Goal: Information Seeking & Learning: Compare options

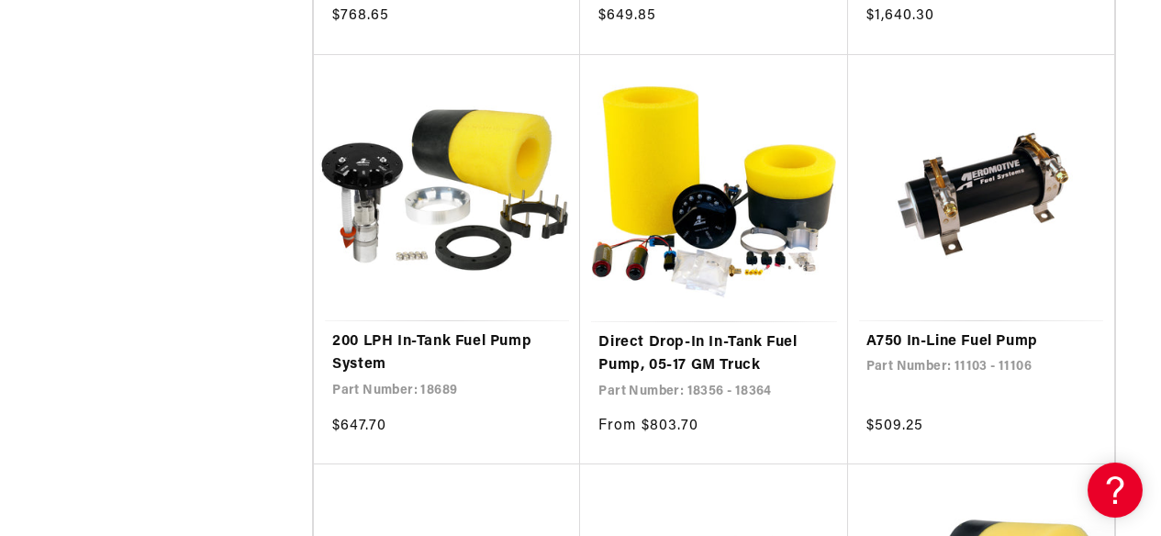
scroll to position [2753, 0]
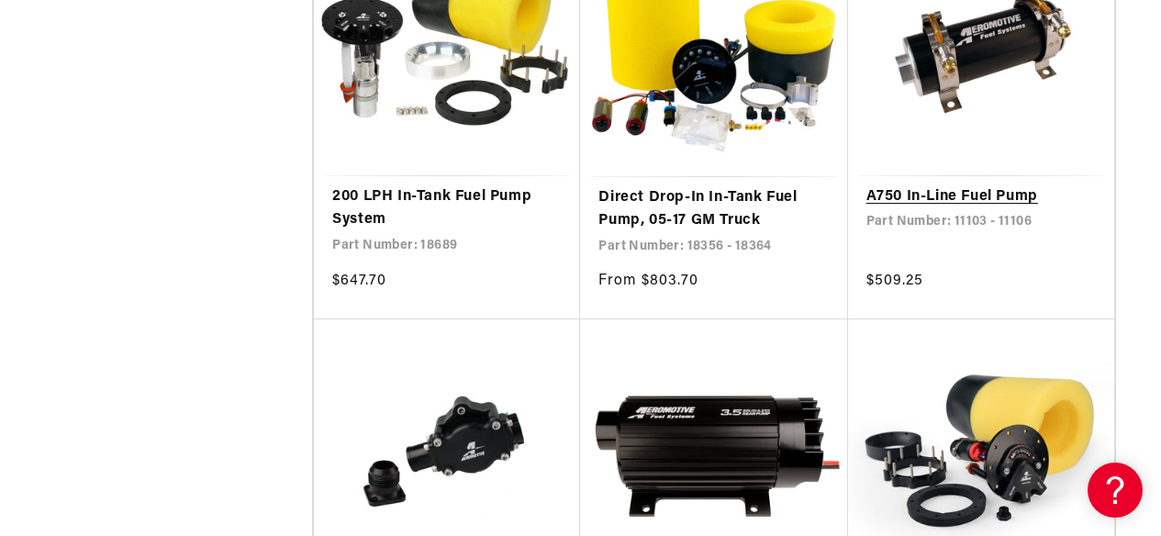
click at [997, 185] on link "A750 In-Line Fuel Pump" at bounding box center [980, 197] width 229 height 24
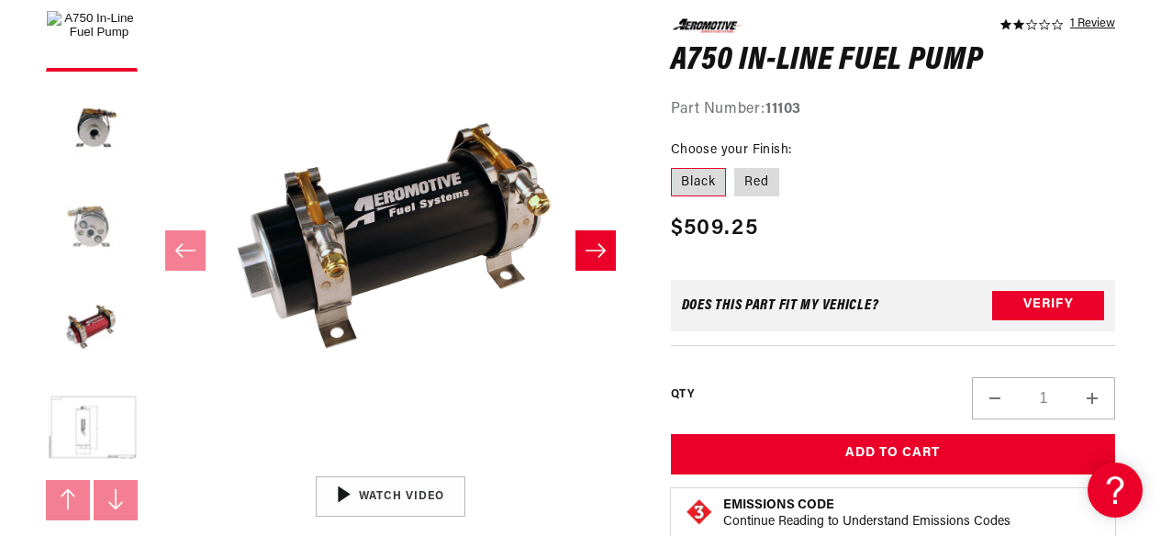
click at [87, 222] on button "Load image 3 in gallery view" at bounding box center [92, 228] width 92 height 92
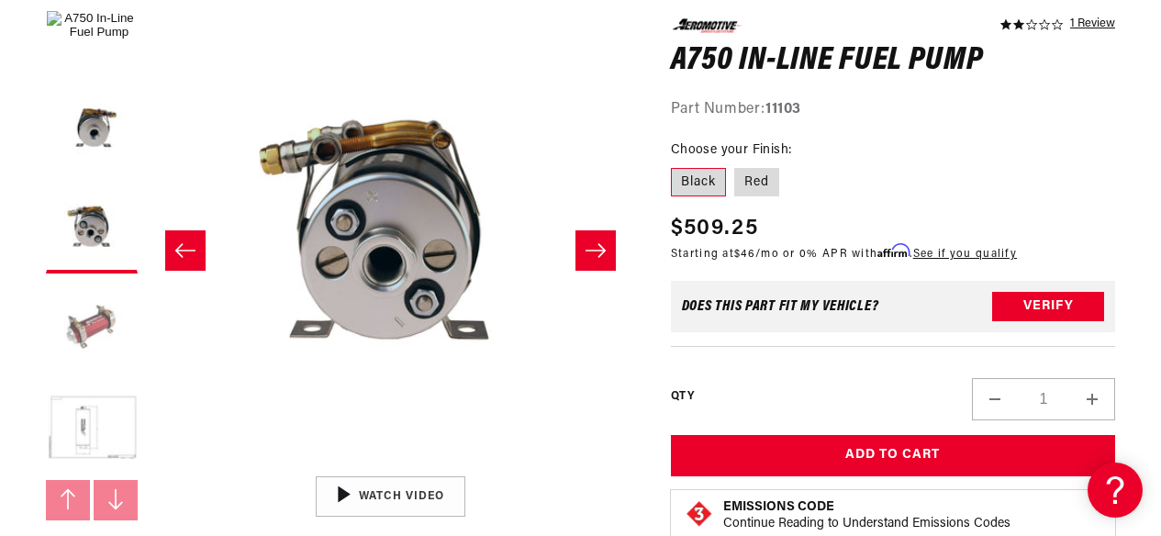
click at [85, 301] on button "Load image 4 in gallery view" at bounding box center [92, 329] width 92 height 92
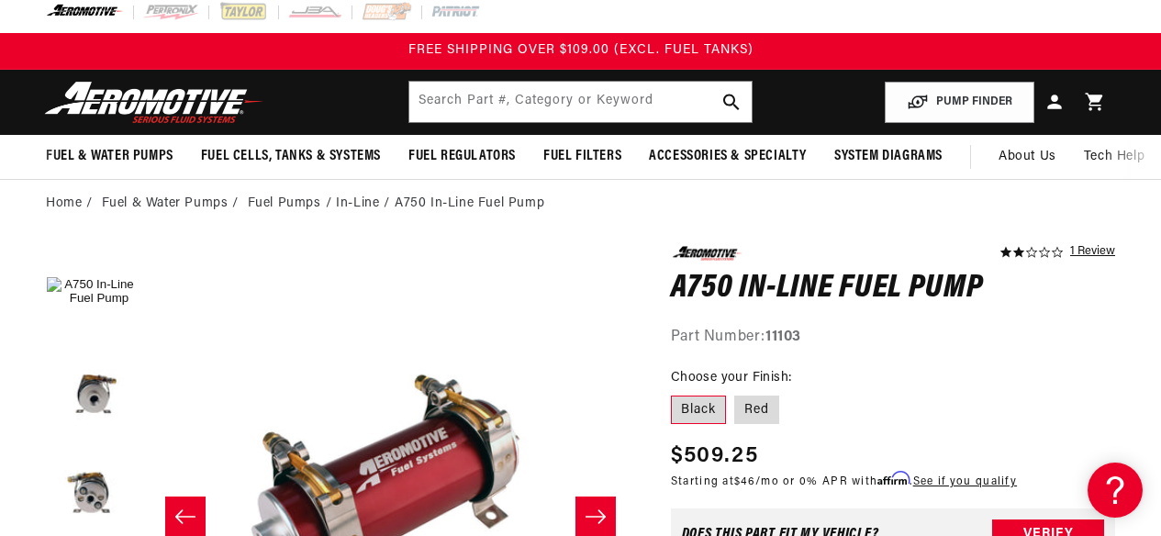
scroll to position [184, 0]
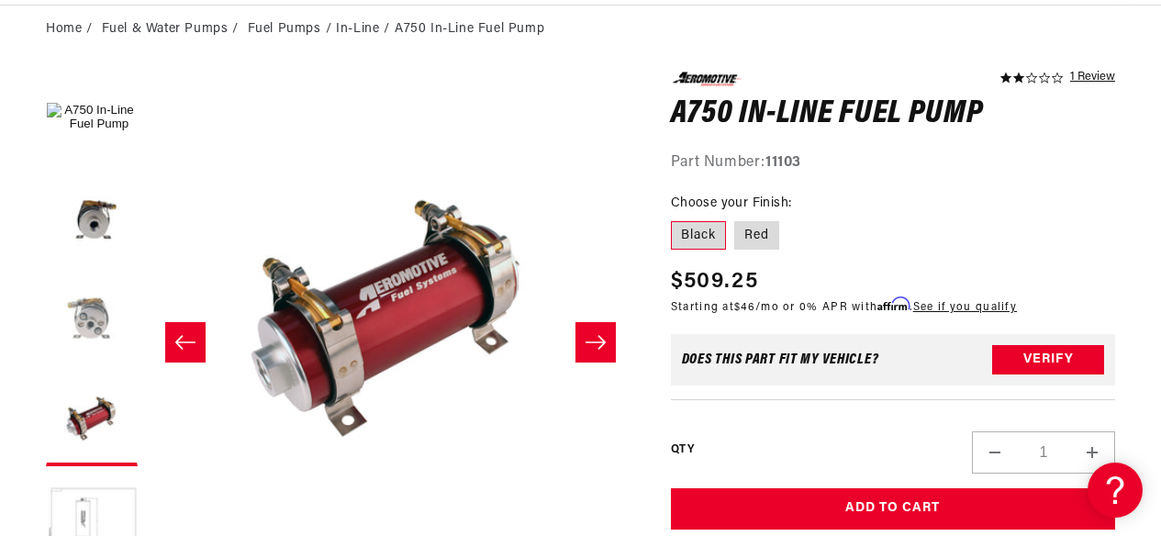
click at [74, 298] on button "Load image 3 in gallery view" at bounding box center [92, 319] width 92 height 92
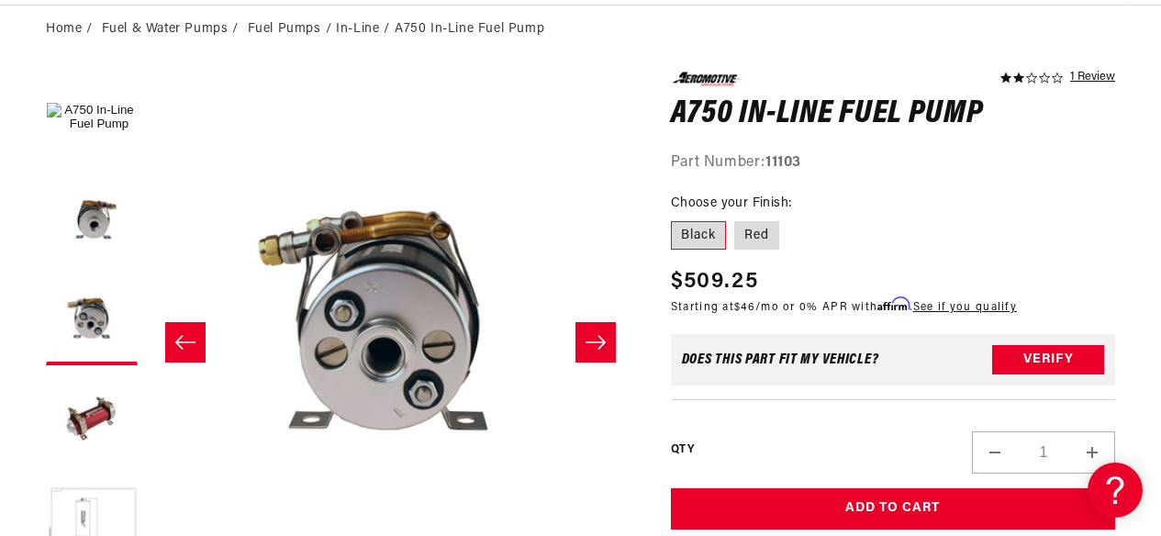
scroll to position [1, 974]
click at [88, 207] on button "Load image 2 in gallery view" at bounding box center [92, 218] width 92 height 92
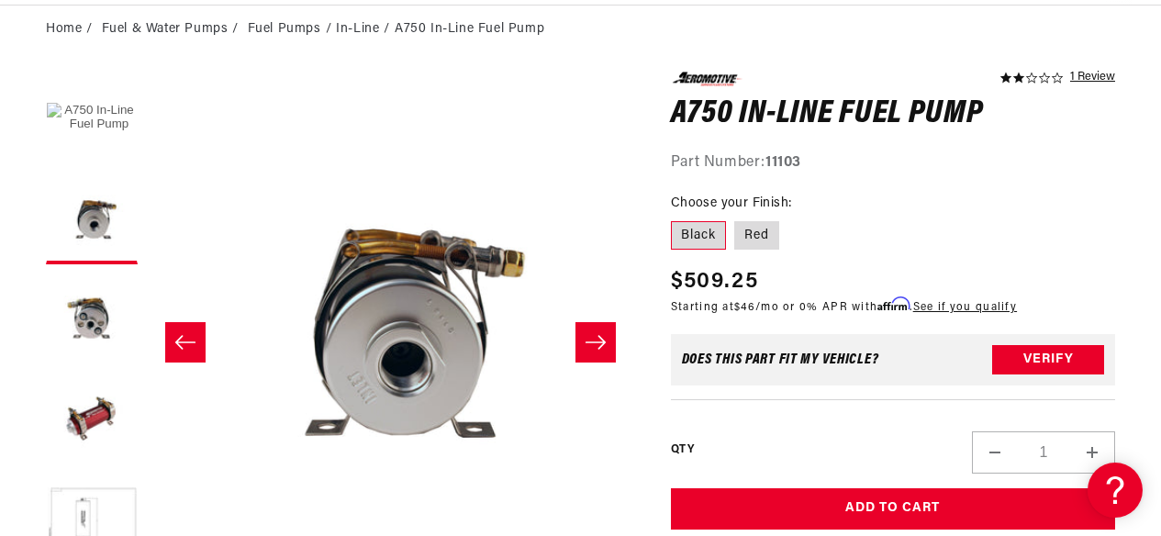
click at [110, 101] on button "Load image 1 in gallery view" at bounding box center [92, 118] width 92 height 92
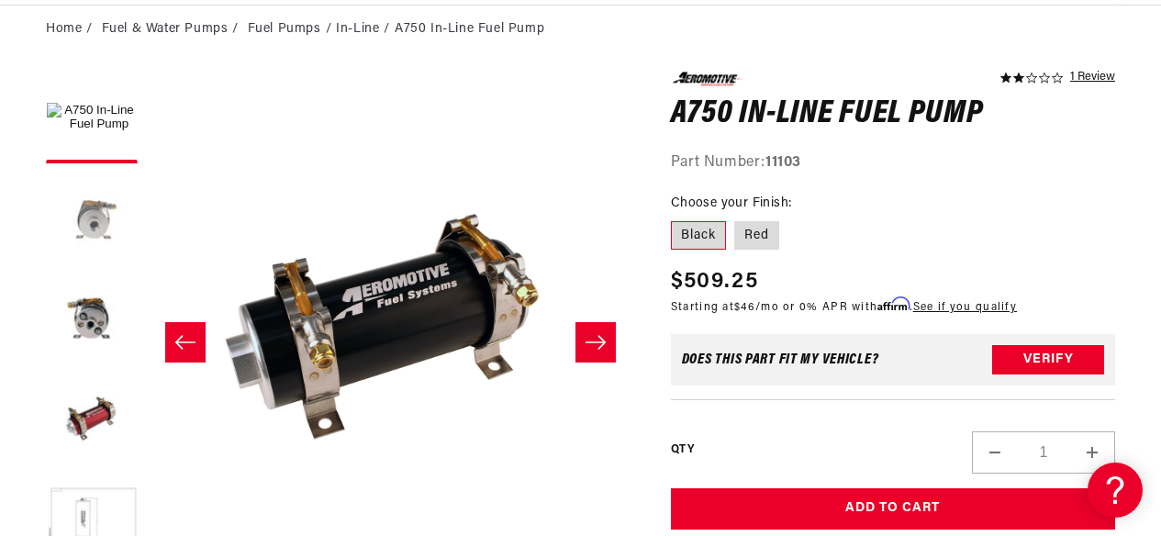
scroll to position [1, 0]
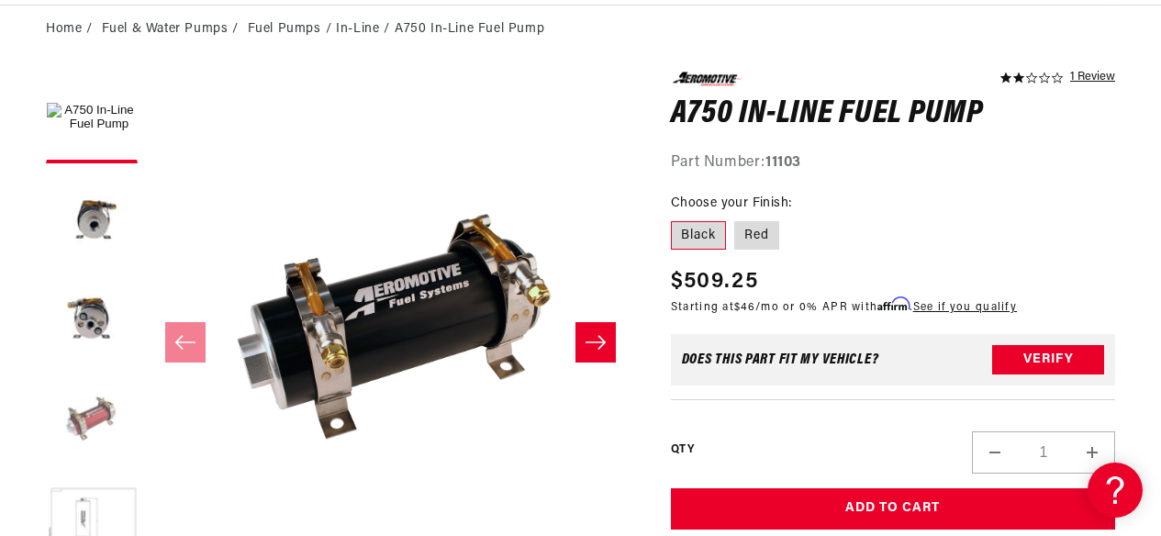
click at [86, 433] on button "Load image 4 in gallery view" at bounding box center [92, 420] width 92 height 92
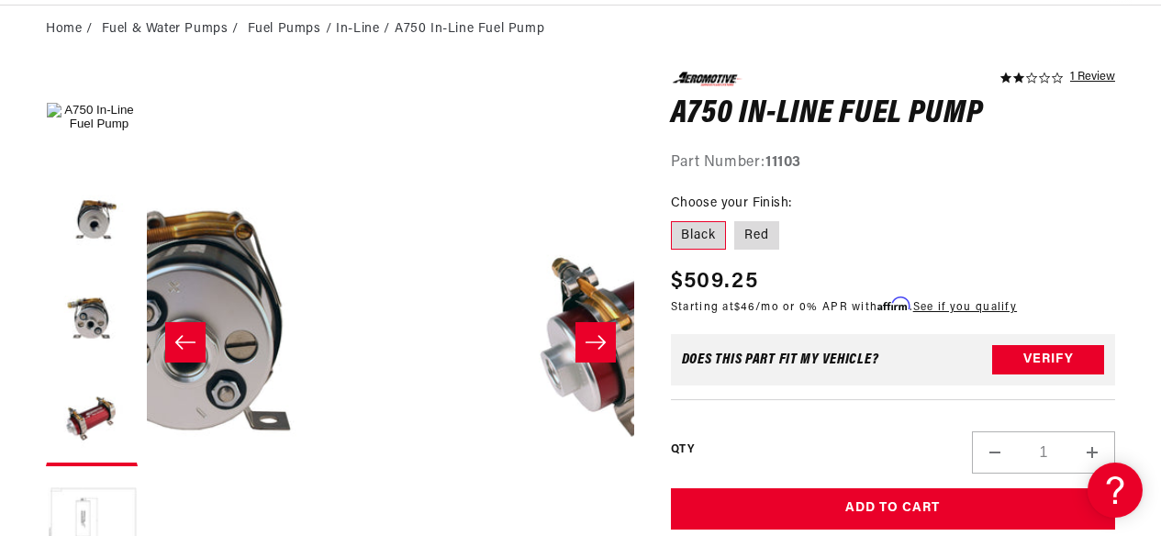
scroll to position [1, 1414]
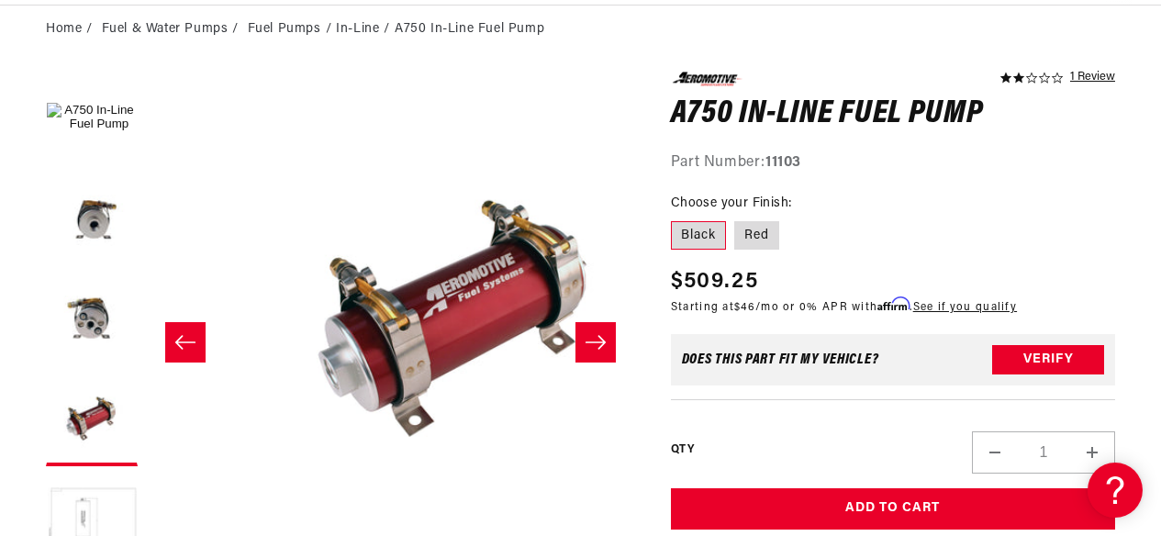
click at [113, 524] on button "Load image 5 in gallery view" at bounding box center [92, 521] width 92 height 92
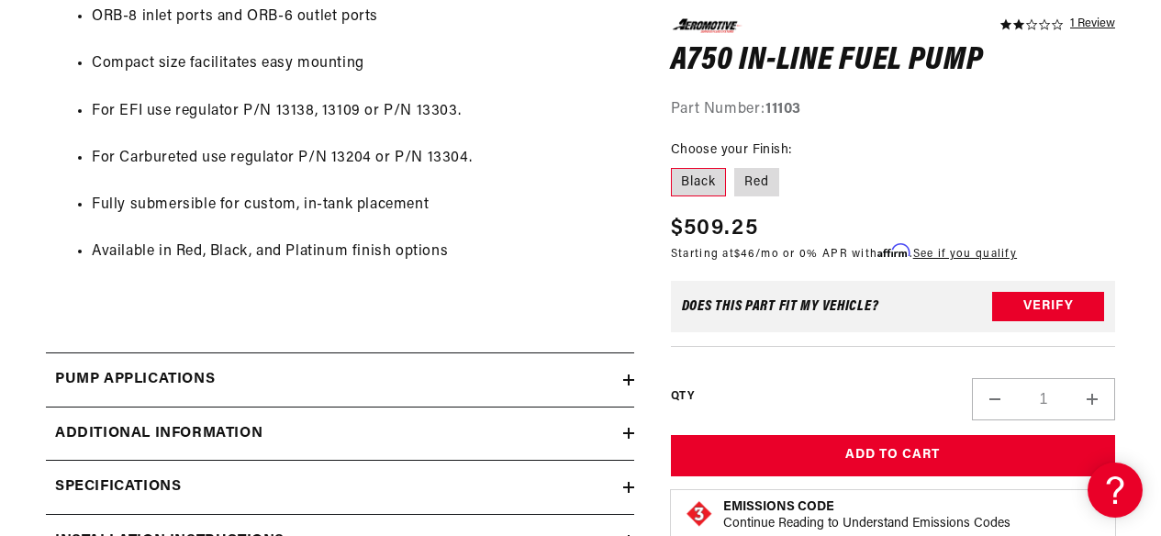
scroll to position [1316, 0]
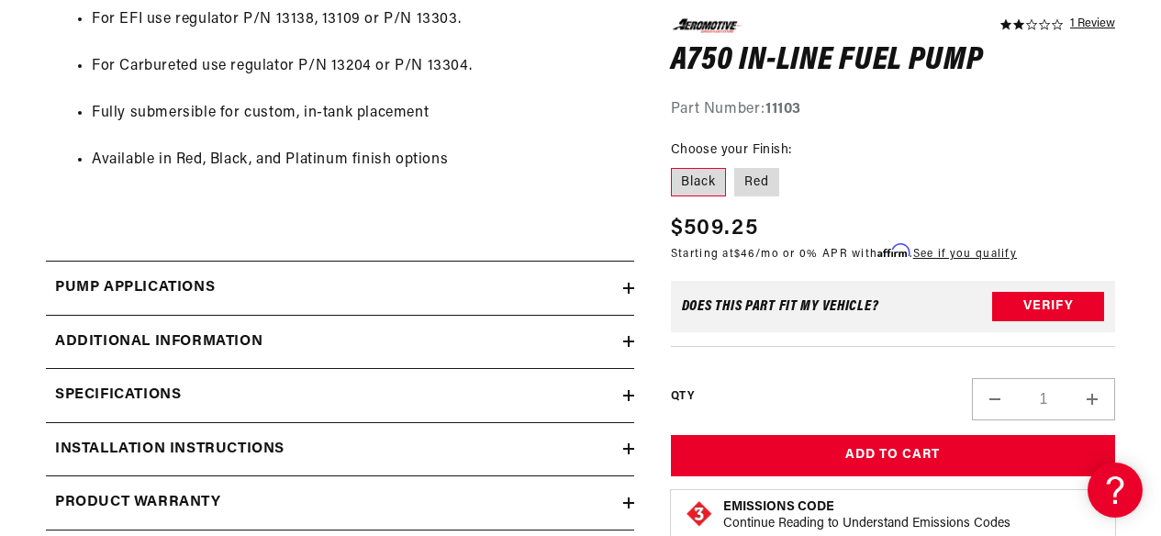
click at [223, 389] on div "Specifications" at bounding box center [334, 396] width 577 height 24
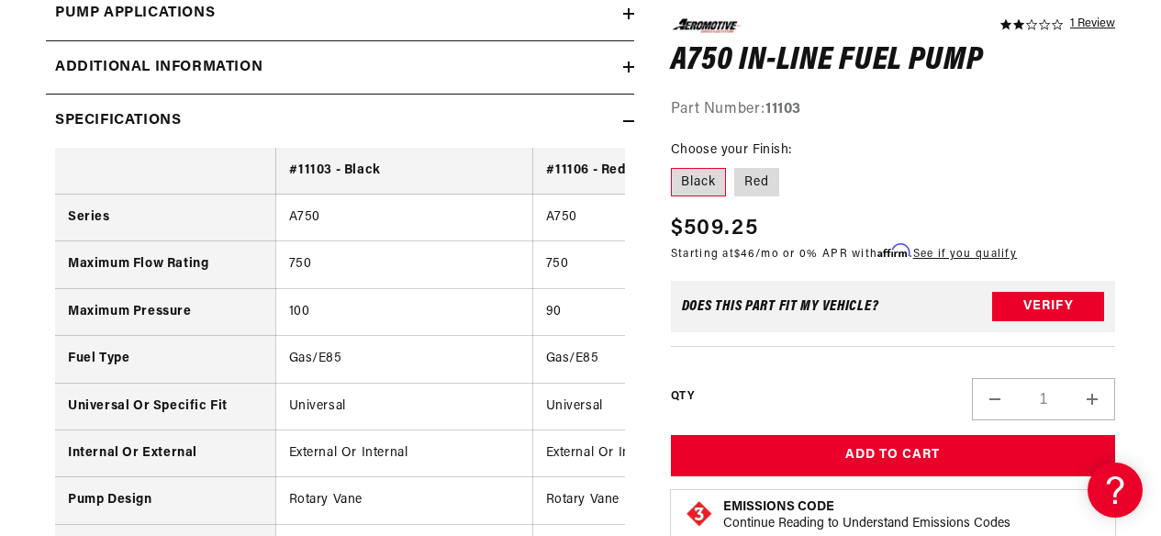
scroll to position [1591, 0]
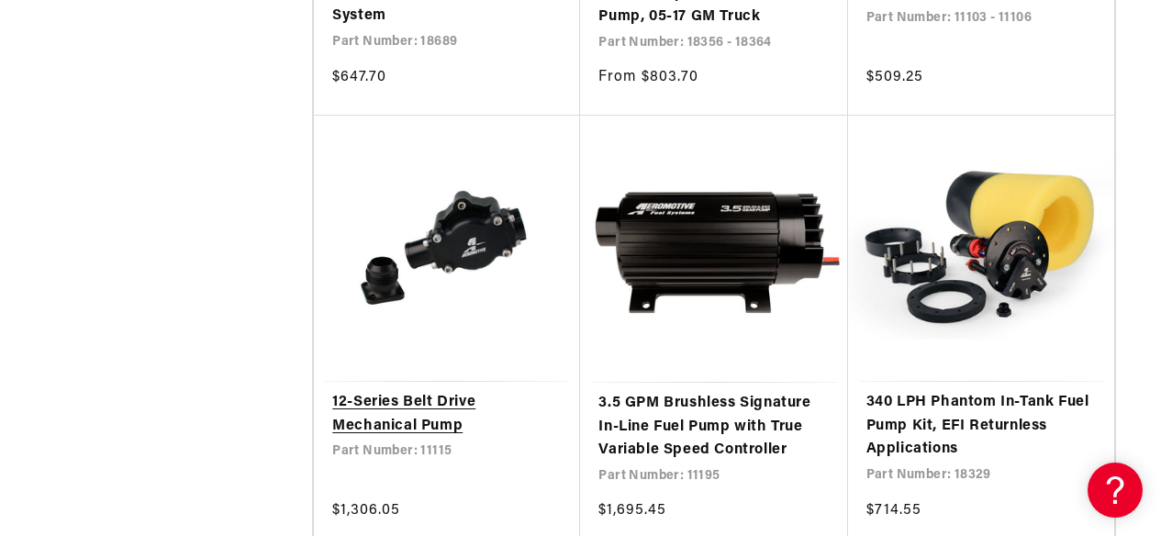
scroll to position [2936, 0]
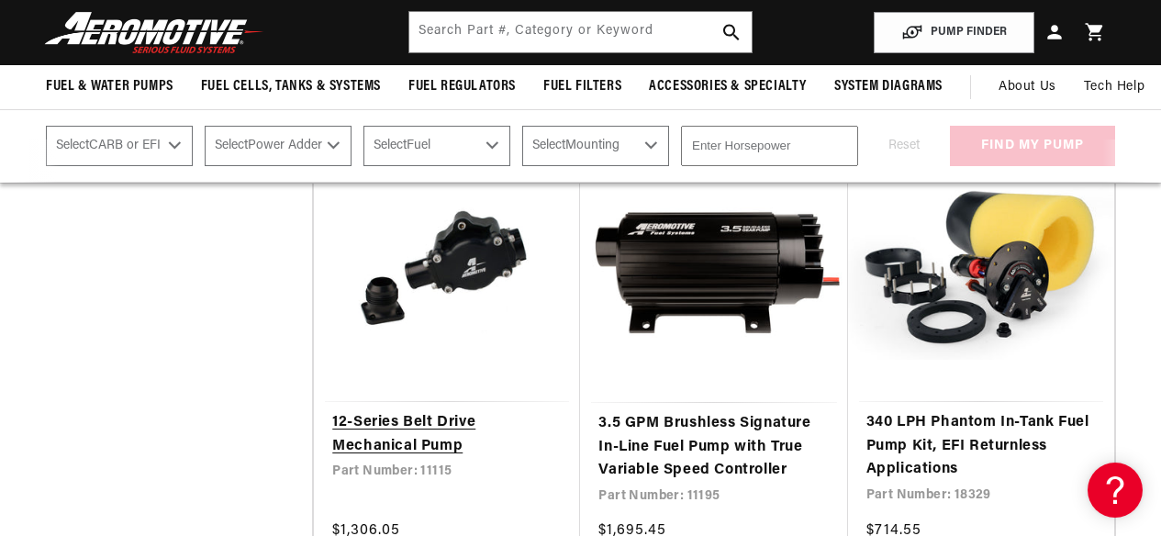
click at [489, 411] on link "12-Series Belt Drive Mechanical Pump" at bounding box center [446, 434] width 229 height 47
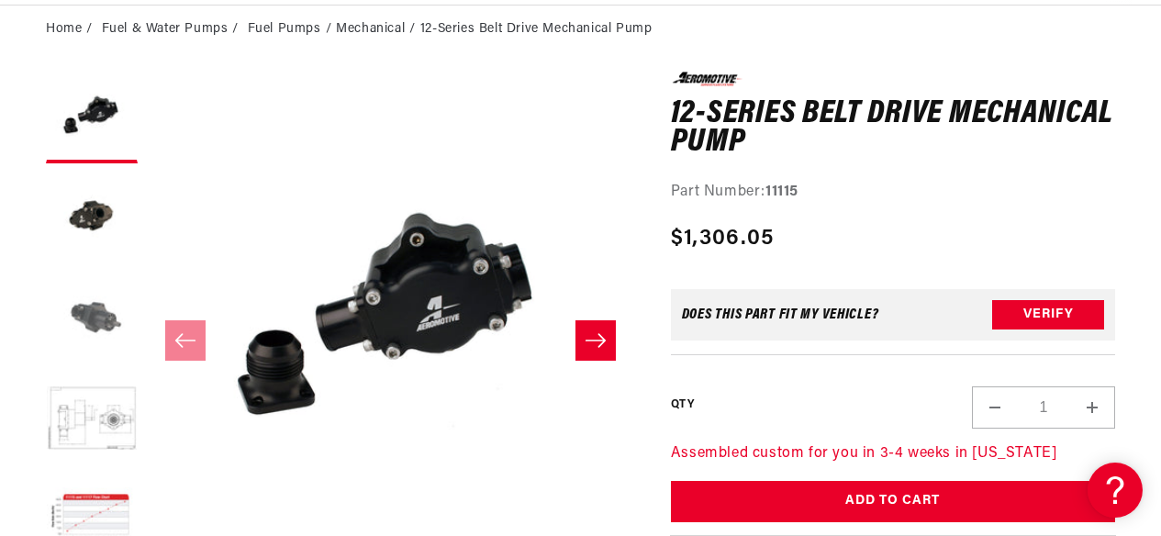
click at [73, 317] on button "Load image 3 in gallery view" at bounding box center [92, 319] width 92 height 92
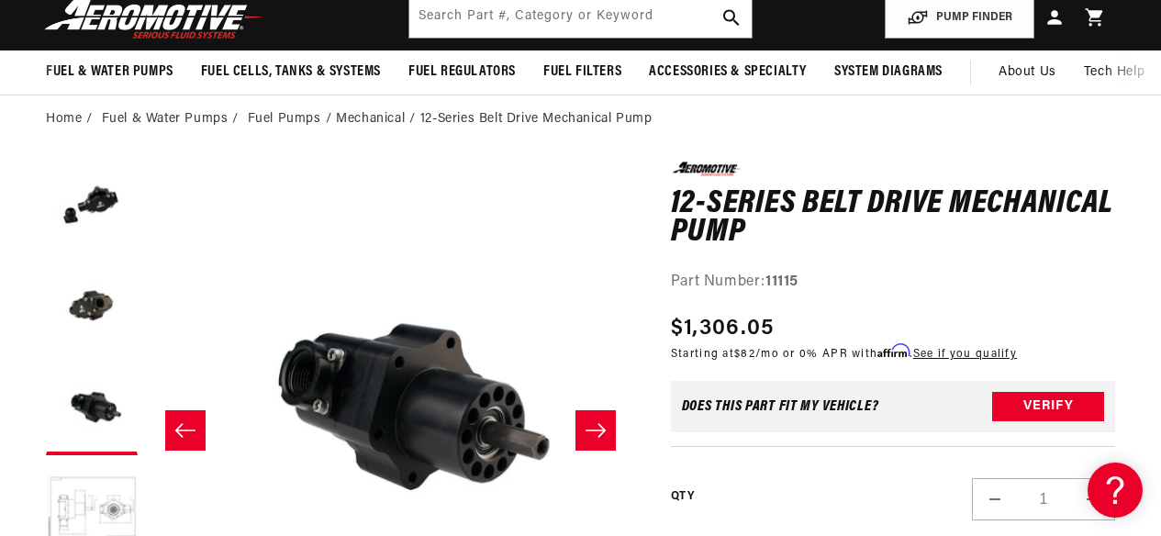
scroll to position [92, 0]
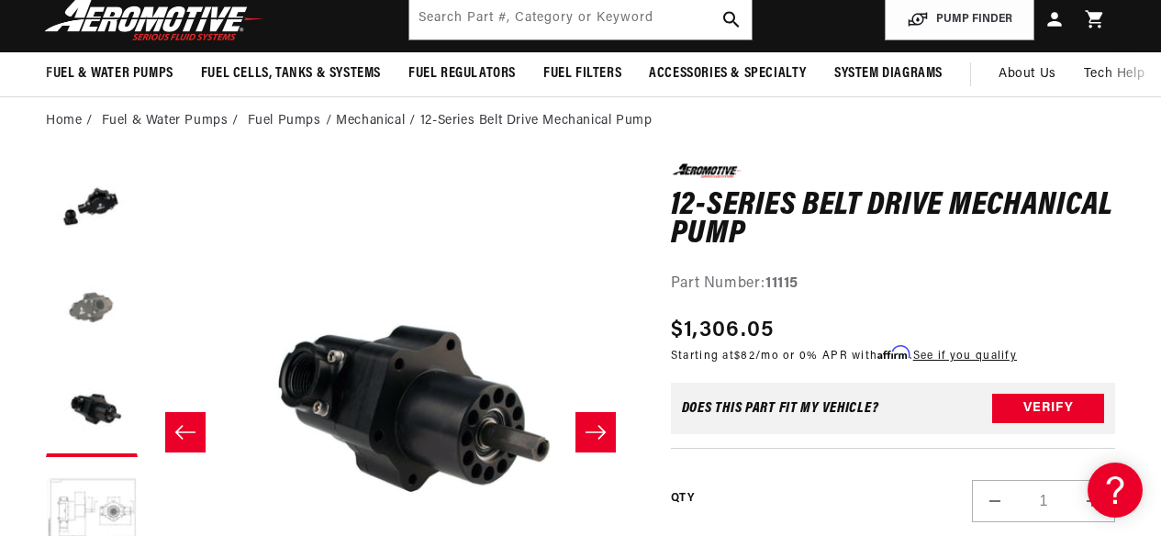
click at [101, 305] on button "Load image 2 in gallery view" at bounding box center [92, 310] width 92 height 92
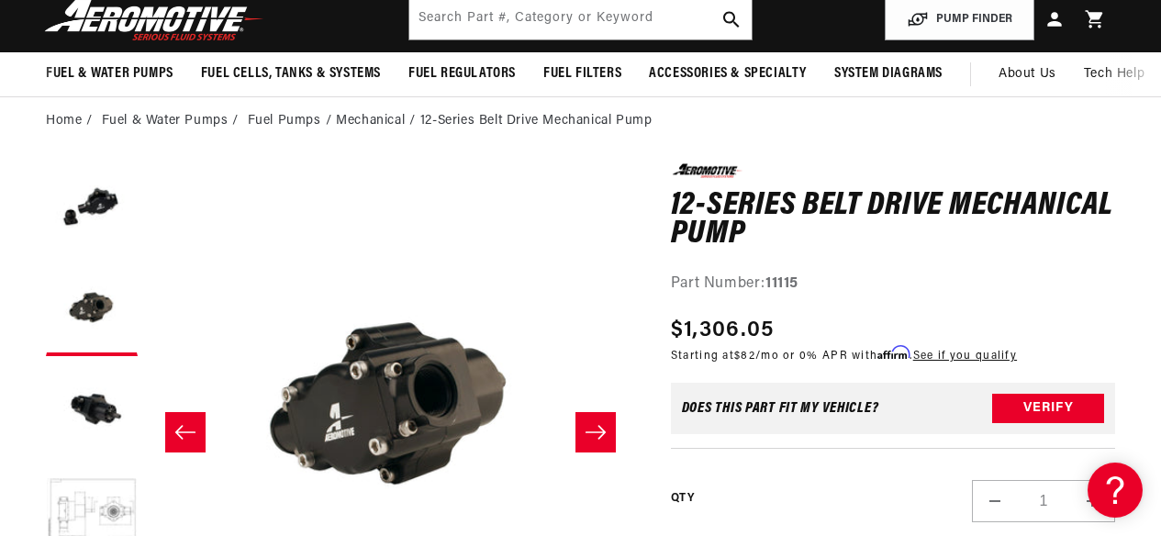
scroll to position [101, 0]
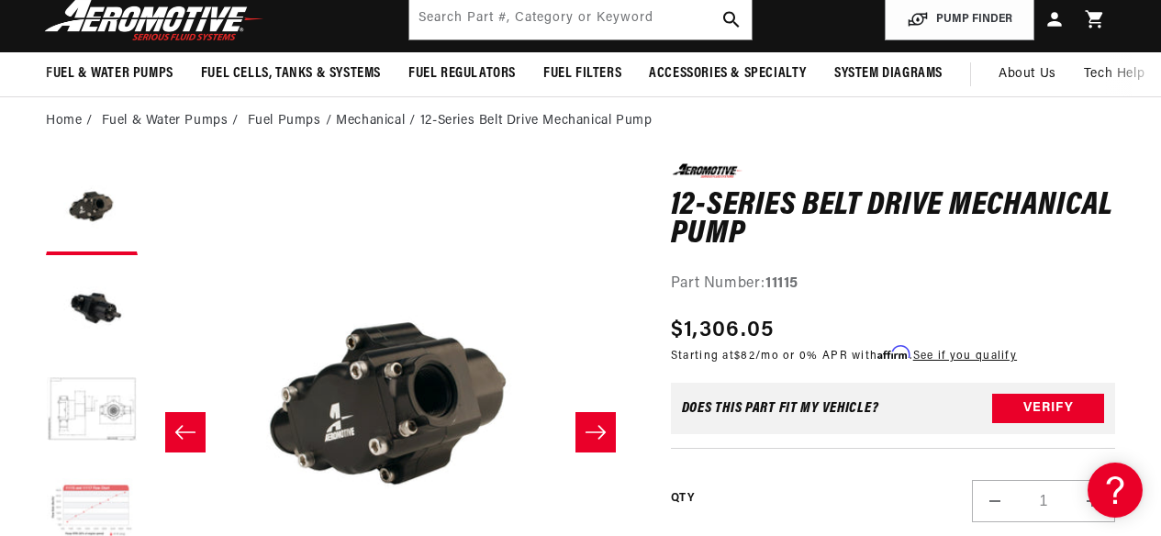
click at [97, 502] on button "Load image 5 in gallery view" at bounding box center [92, 512] width 92 height 92
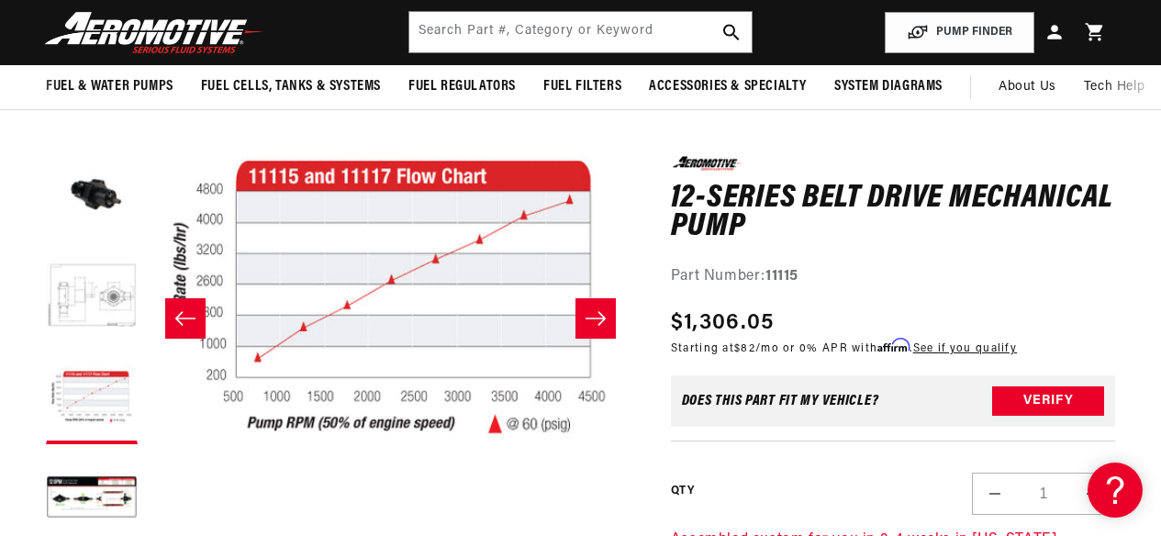
scroll to position [0, 1948]
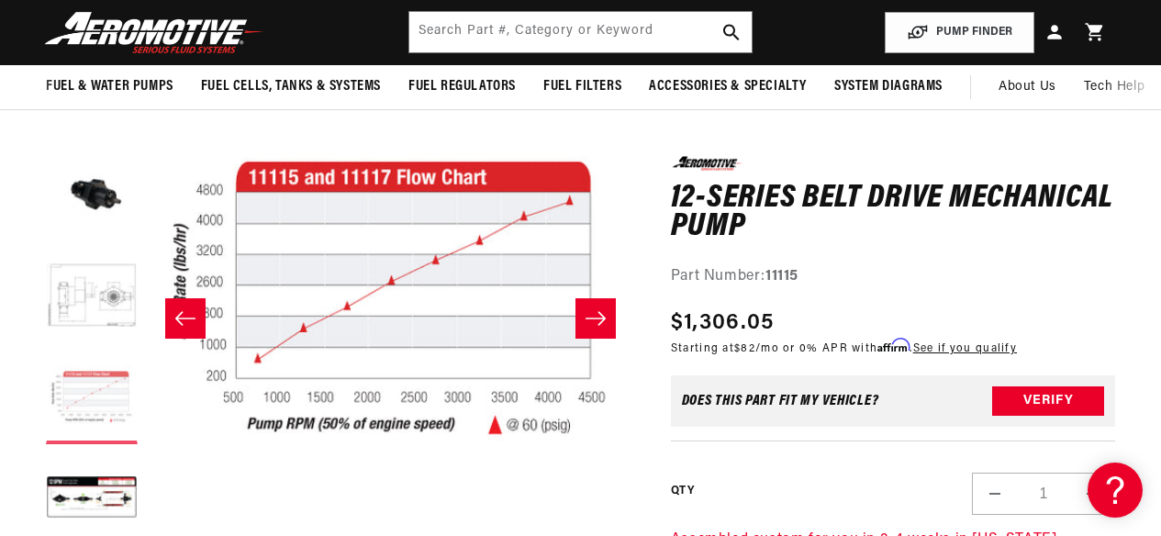
click at [107, 395] on button "Load image 5 in gallery view" at bounding box center [92, 398] width 92 height 92
click at [95, 503] on button "Load image 6 in gallery view" at bounding box center [92, 499] width 92 height 92
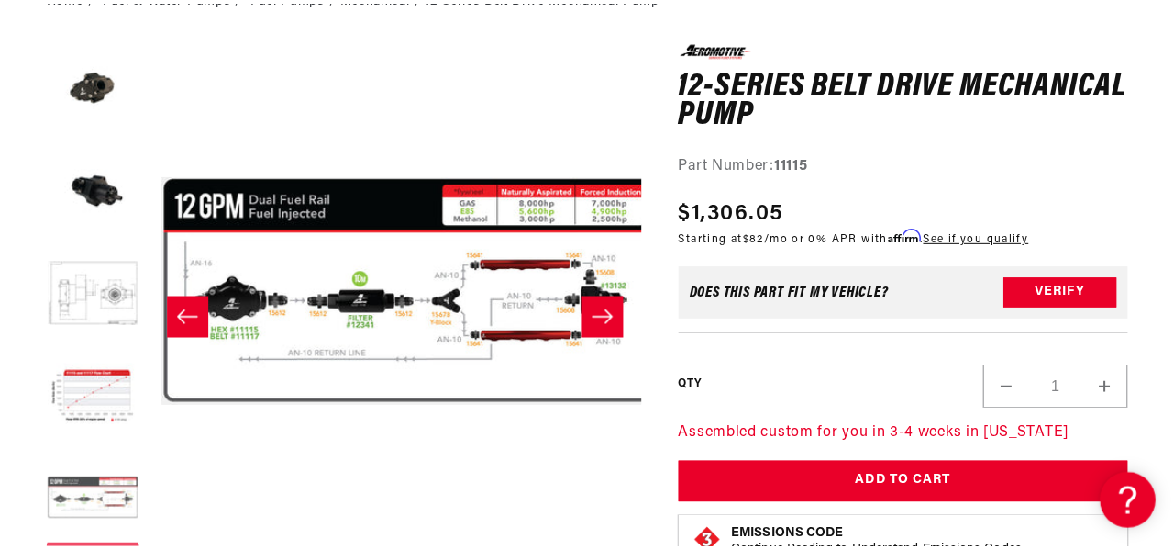
scroll to position [0, 2434]
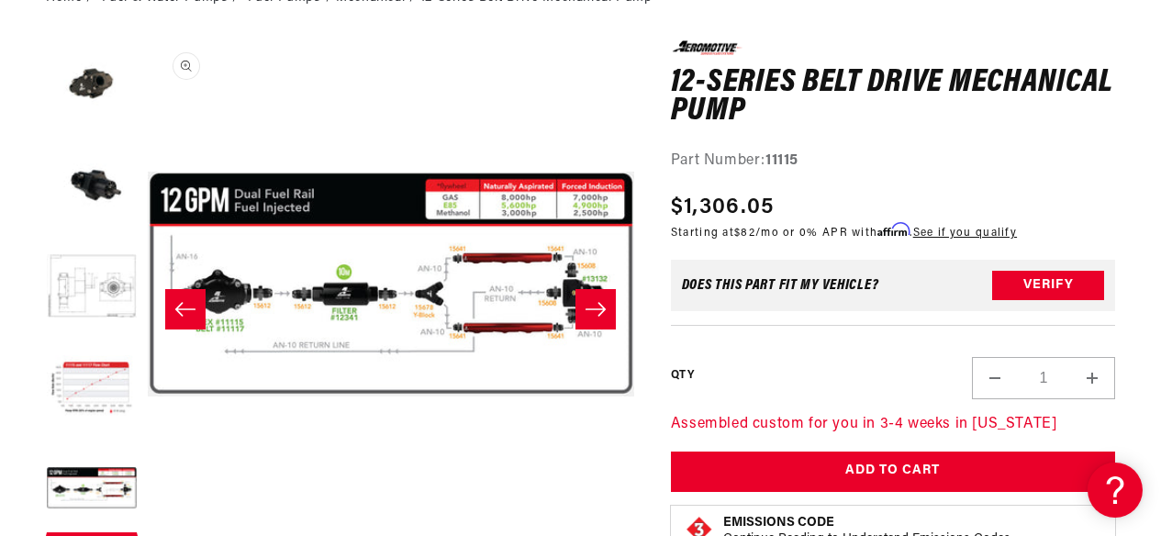
click at [148, 528] on button "Open media 6 in modal" at bounding box center [148, 528] width 0 height 0
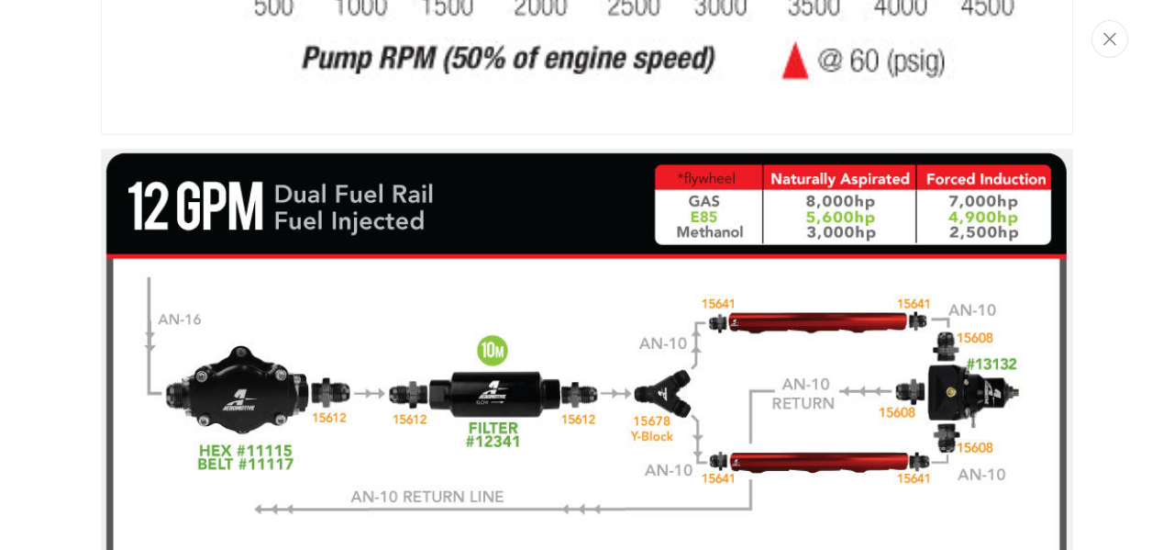
scroll to position [3257, 0]
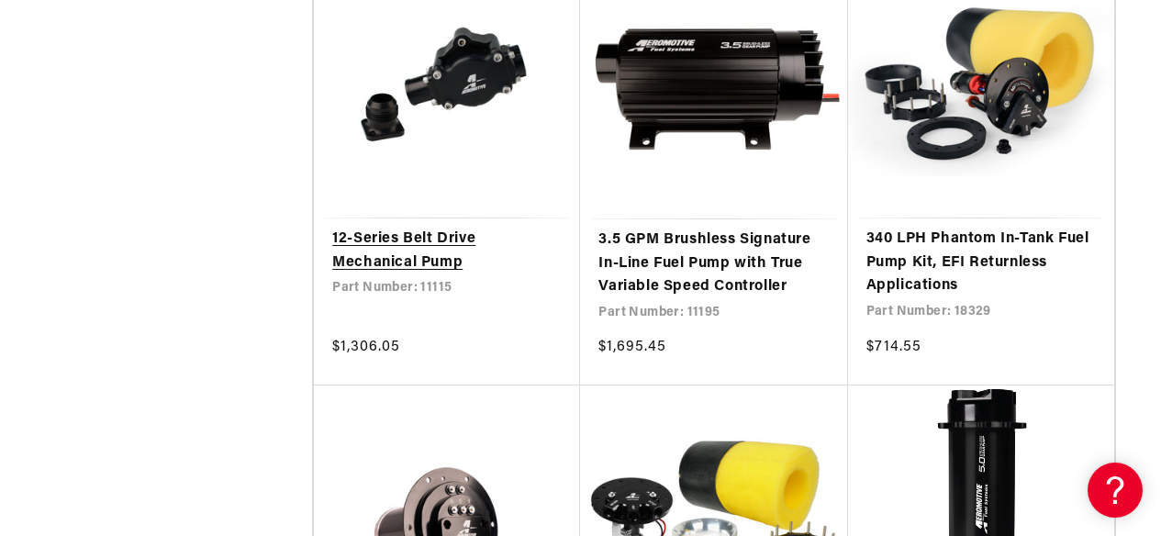
scroll to position [3303, 0]
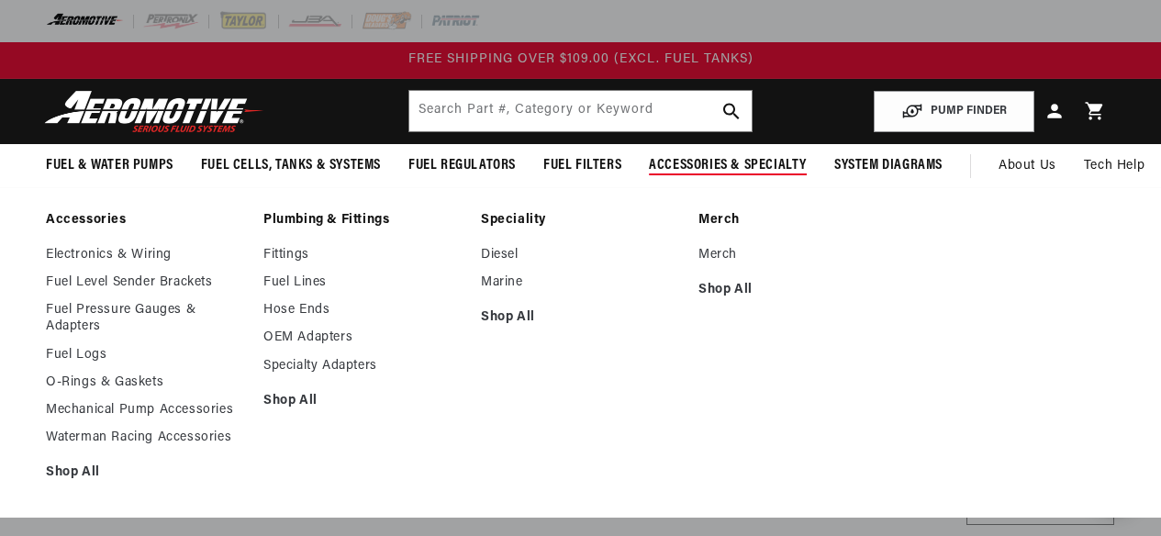
click at [61, 463] on ul "Electronics & Wiring Fuel Level Sender Brackets Fuel Pressure Gauges & Adapters…" at bounding box center [145, 364] width 199 height 235
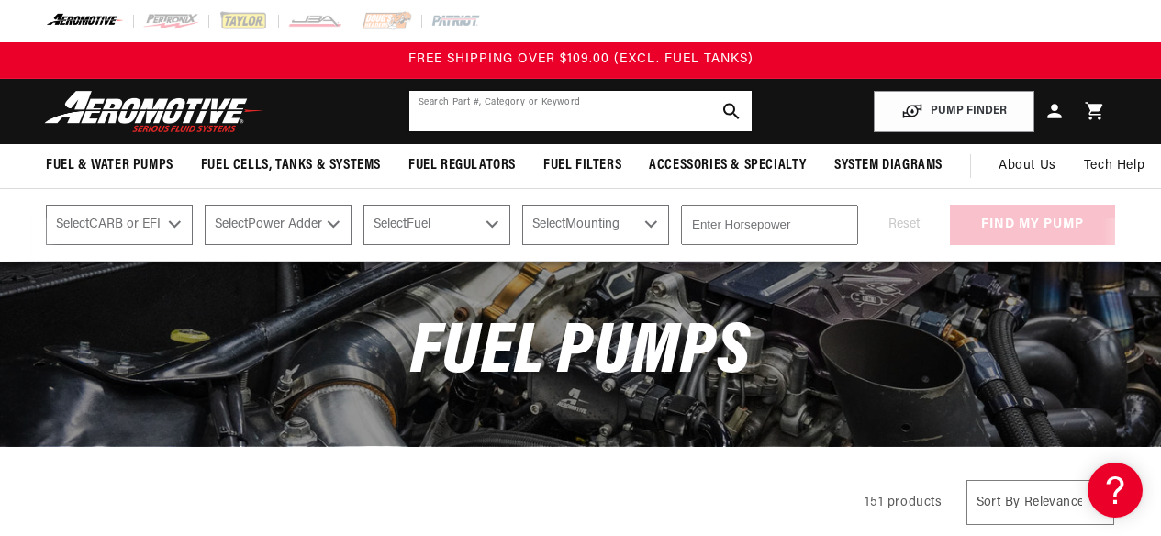
click at [518, 120] on input "text" at bounding box center [580, 111] width 342 height 40
type input "OIL"
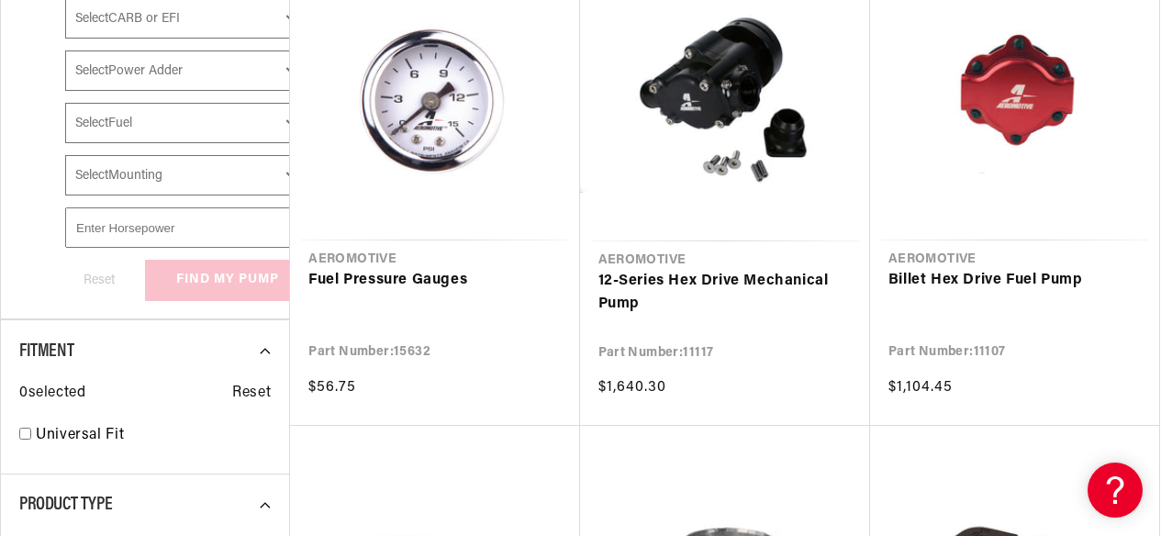
scroll to position [918, 0]
